Goal: Find specific page/section: Find specific page/section

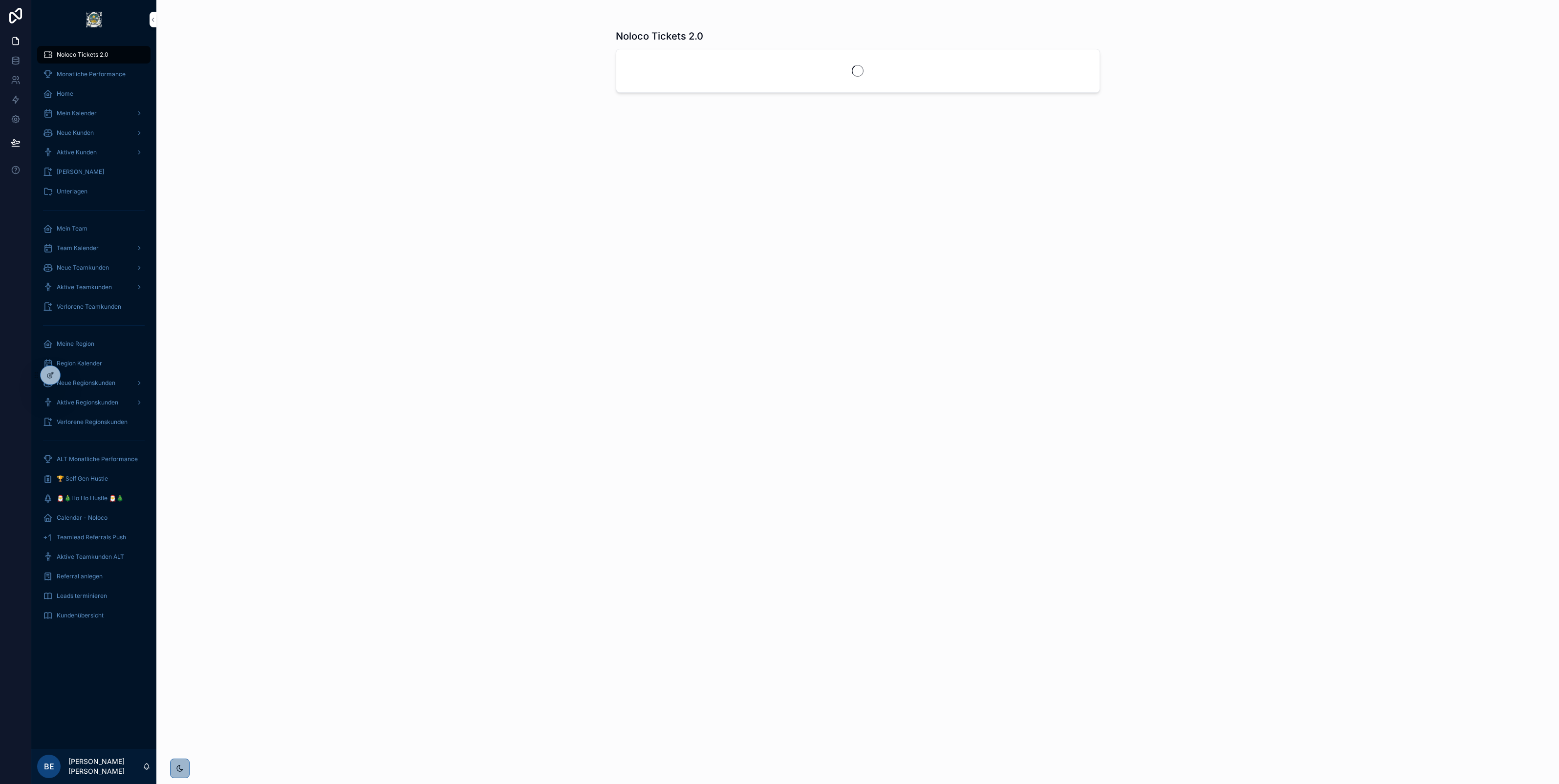
click at [82, 127] on div "Neue Kunden" at bounding box center [94, 133] width 102 height 16
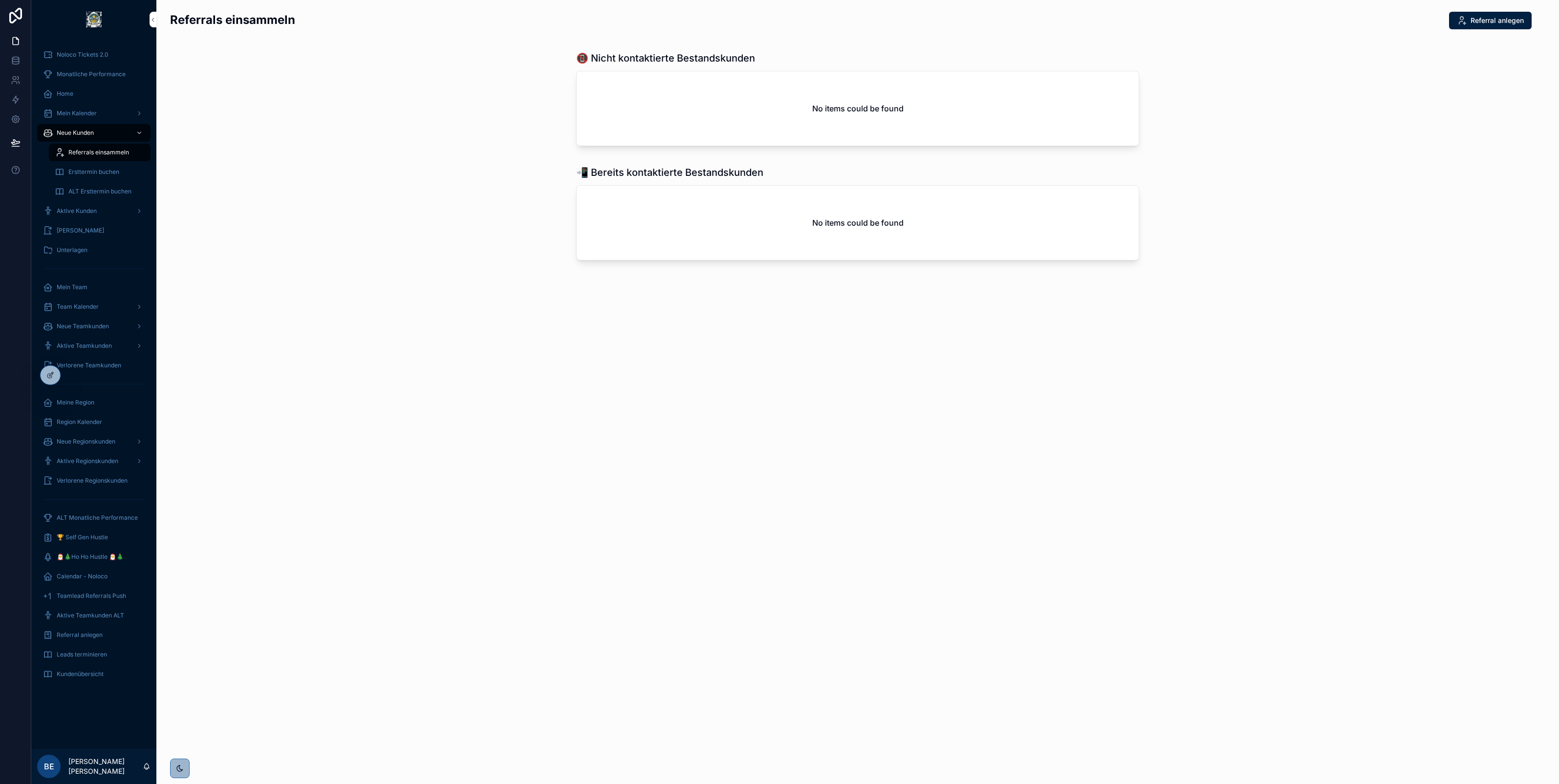
click at [85, 116] on span "Mein Kalender" at bounding box center [77, 113] width 40 height 8
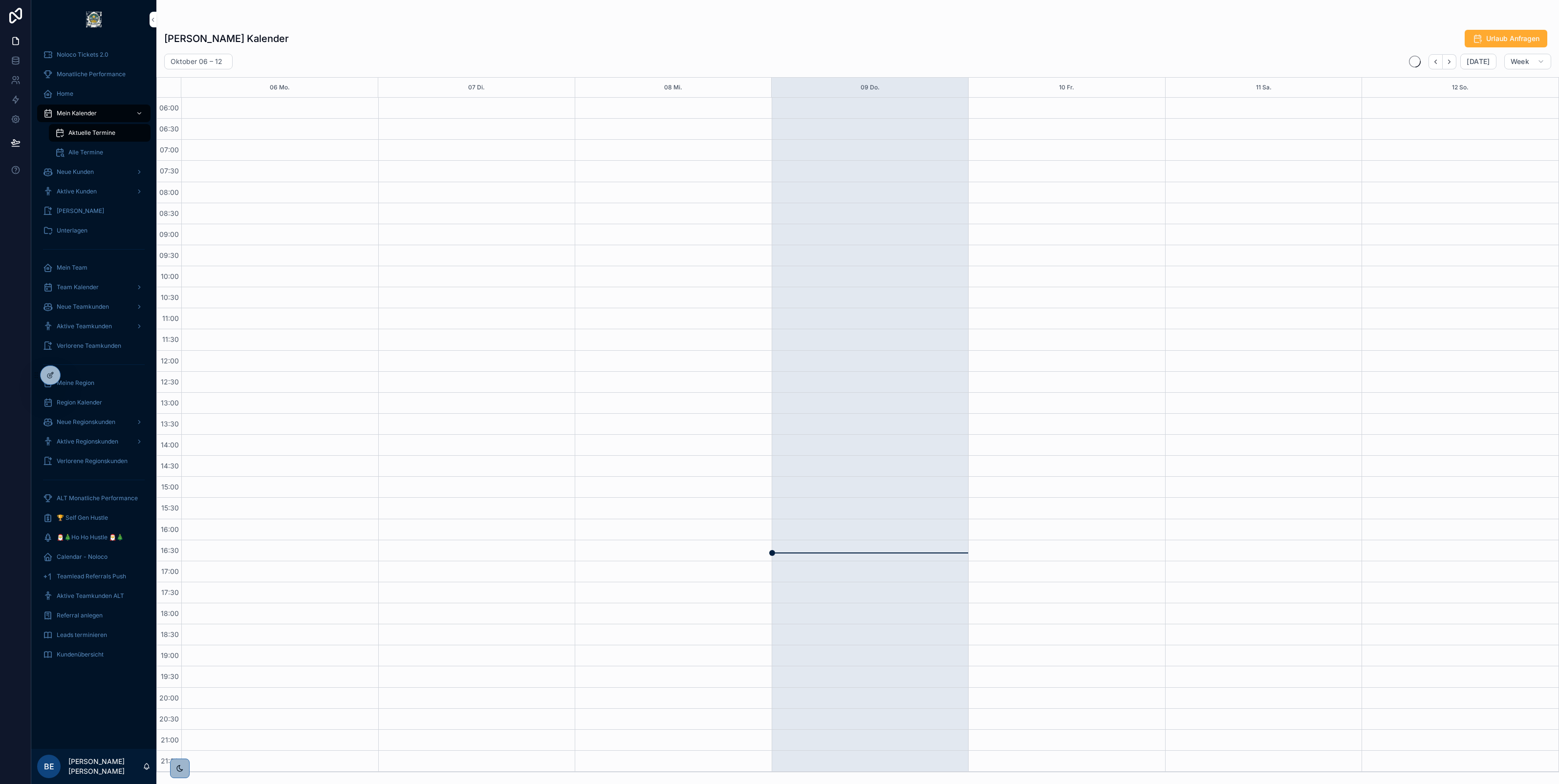
scroll to position [1, 0]
click at [85, 91] on div "Home" at bounding box center [94, 94] width 102 height 16
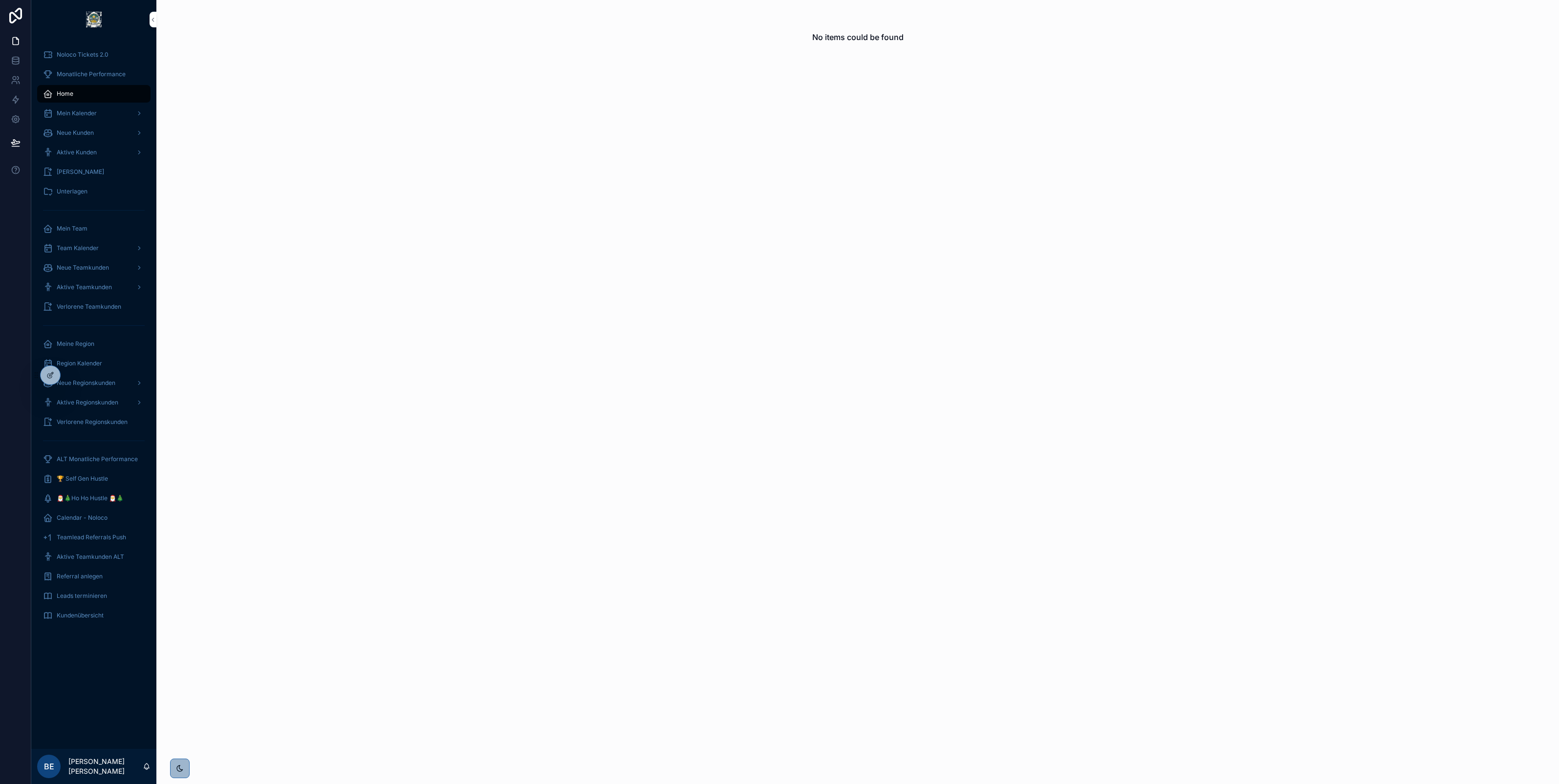
click at [0, 0] on div at bounding box center [0, 0] width 0 height 0
click at [0, 0] on icon at bounding box center [0, 0] width 0 height 0
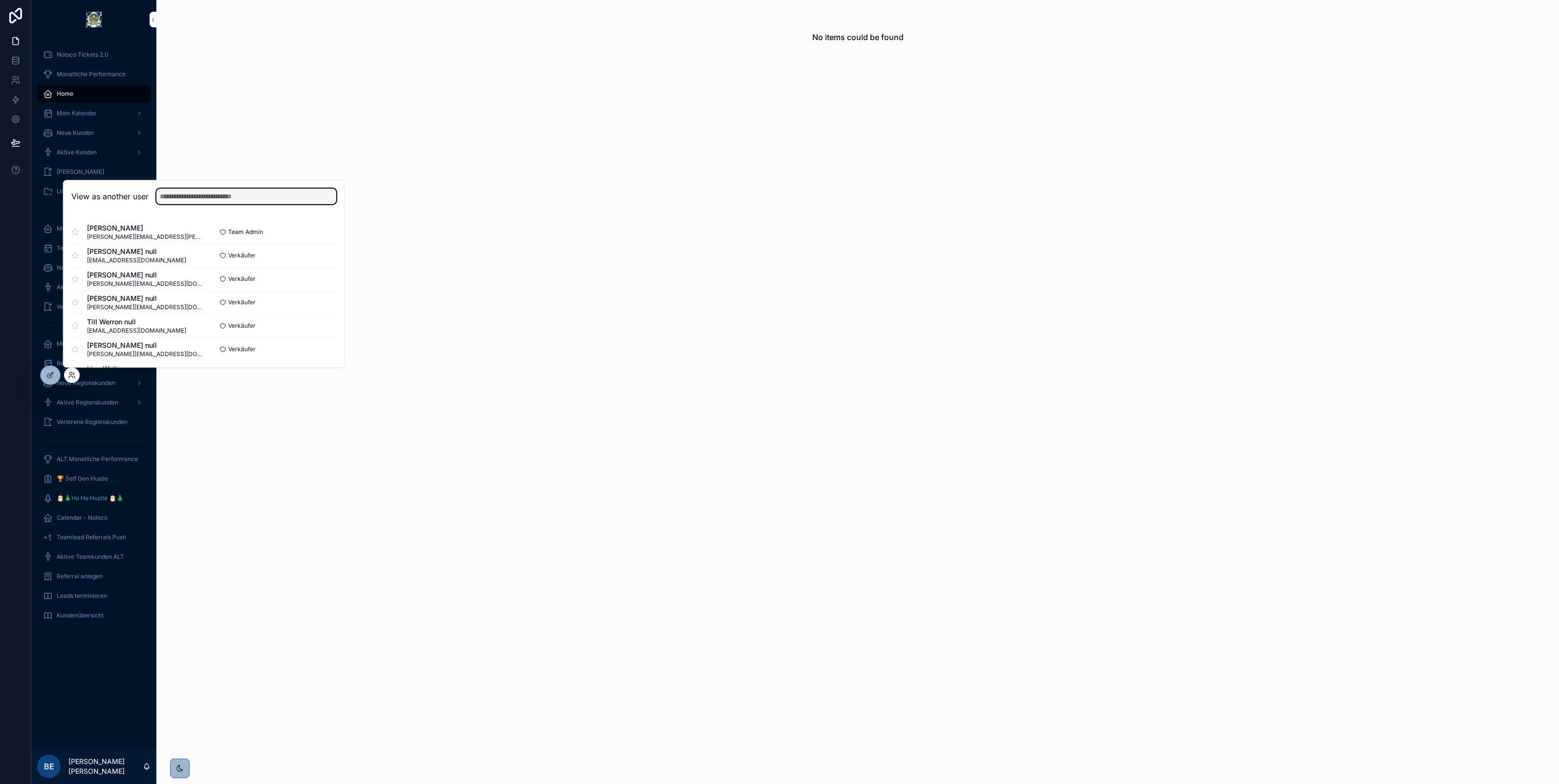
click at [222, 197] on input "text" at bounding box center [246, 197] width 180 height 16
type input "****"
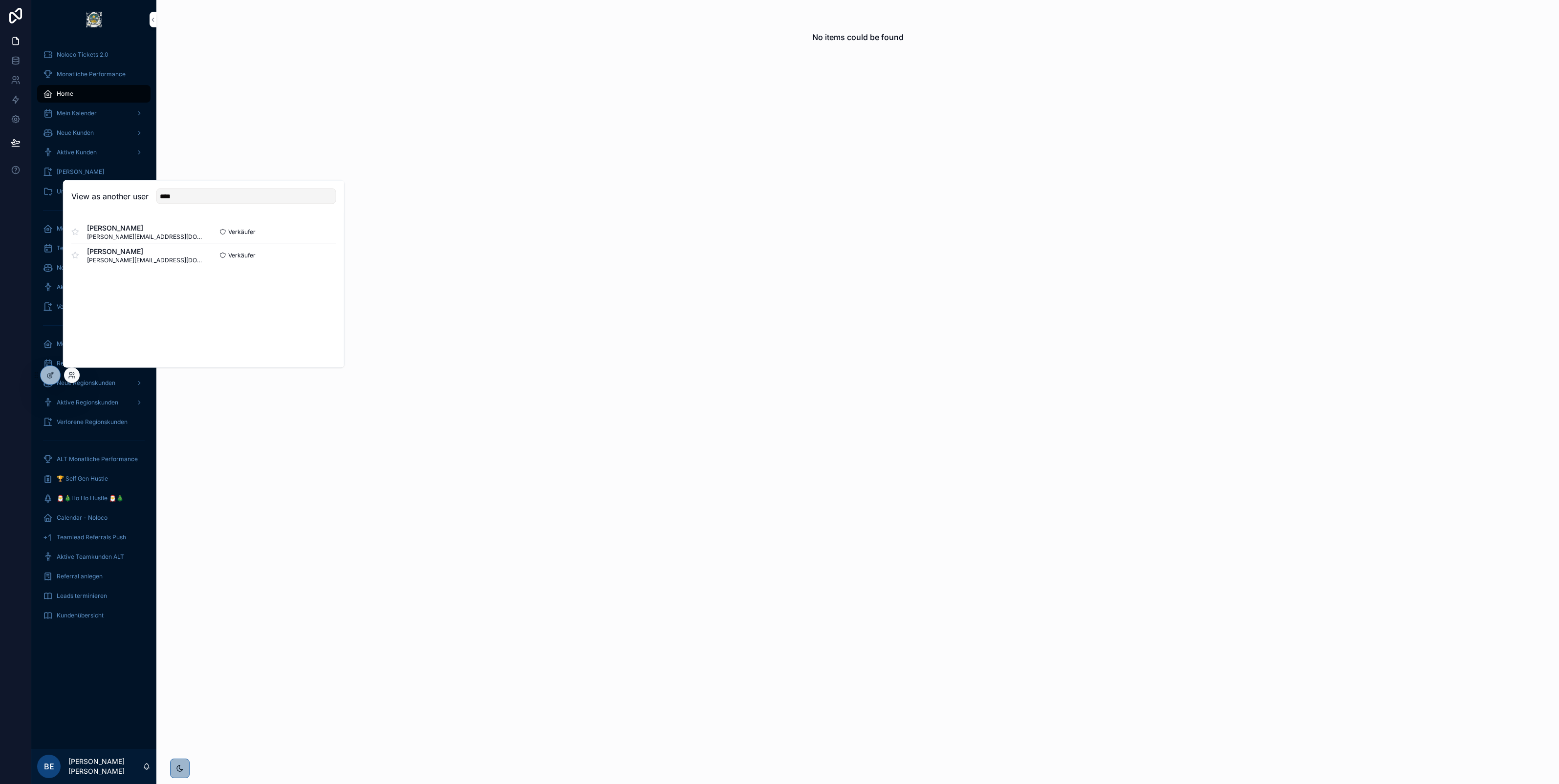
click at [0, 0] on button "Select" at bounding box center [0, 0] width 0 height 0
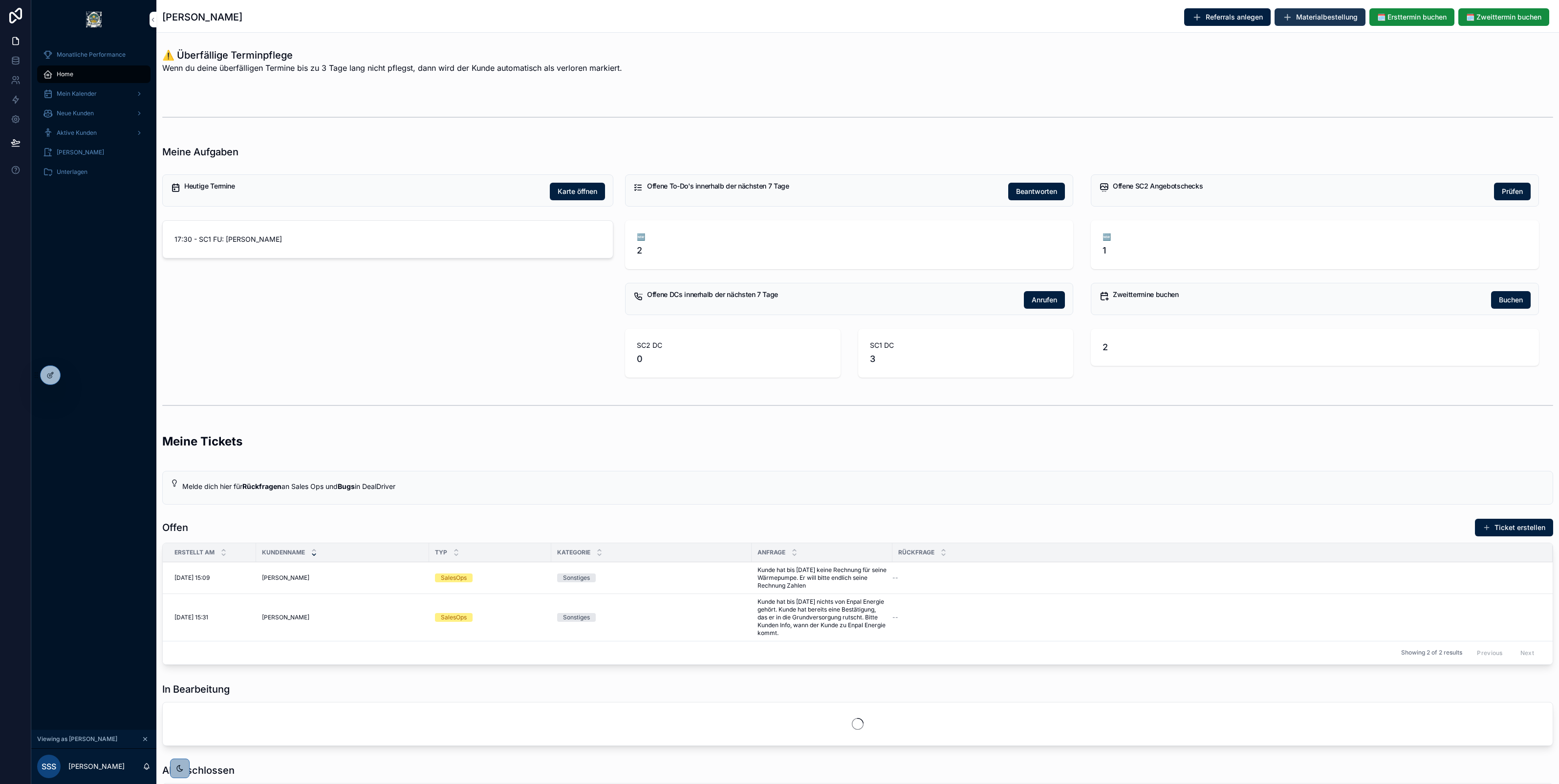
click at [1317, 19] on span "Materialbestellung" at bounding box center [1327, 17] width 62 height 10
